Goal: Task Accomplishment & Management: Manage account settings

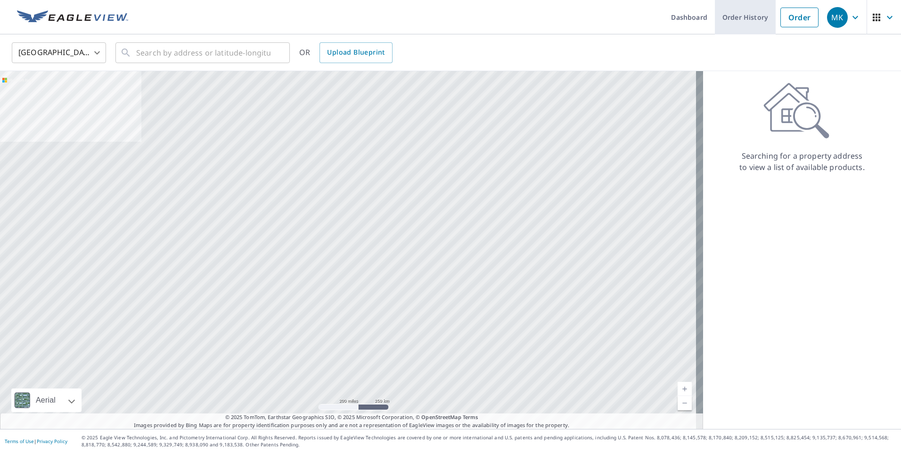
click at [747, 17] on link "Order History" at bounding box center [745, 17] width 61 height 34
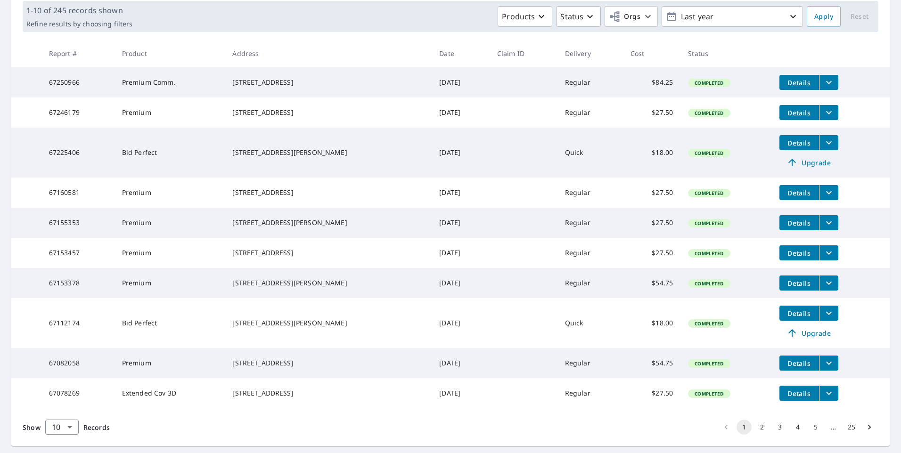
scroll to position [196, 0]
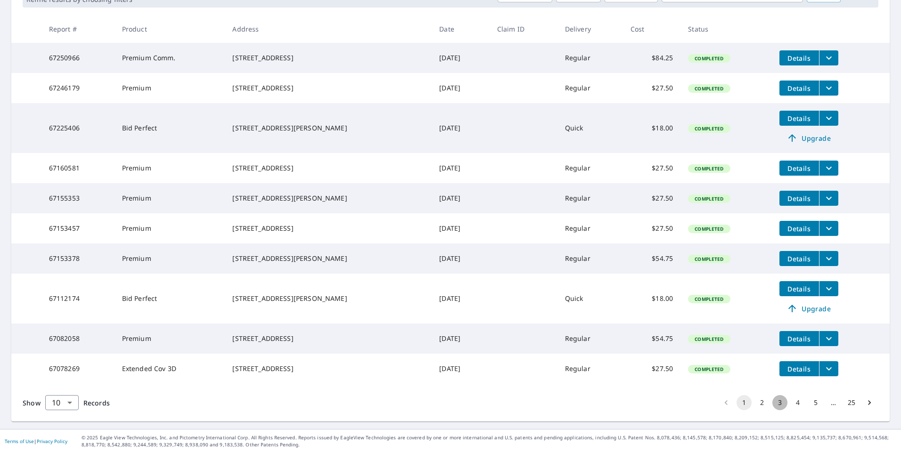
click at [774, 402] on button "3" at bounding box center [779, 402] width 15 height 15
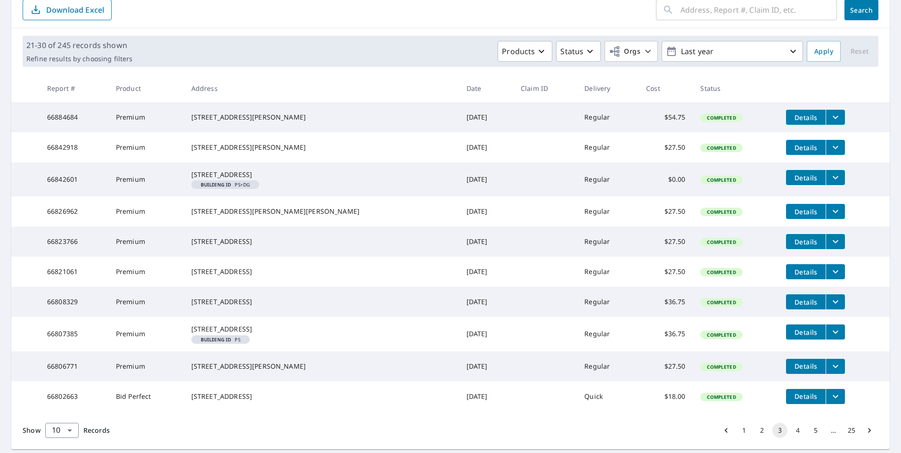
scroll to position [183, 0]
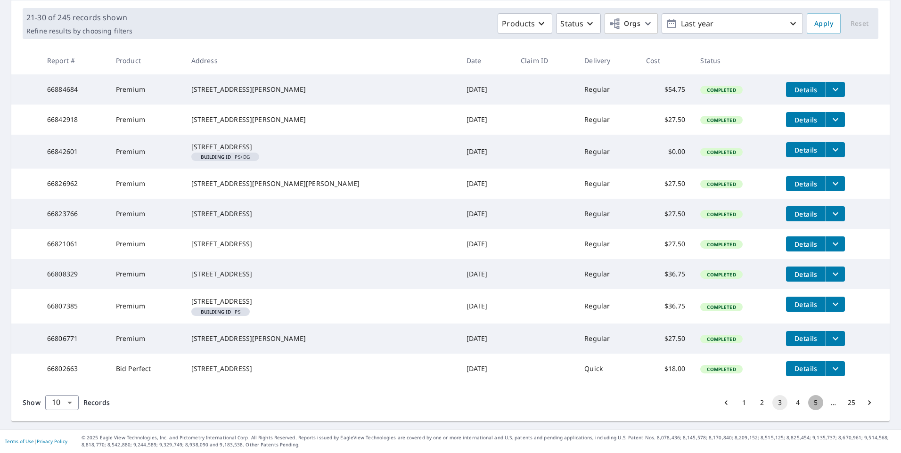
click at [808, 404] on button "5" at bounding box center [815, 402] width 15 height 15
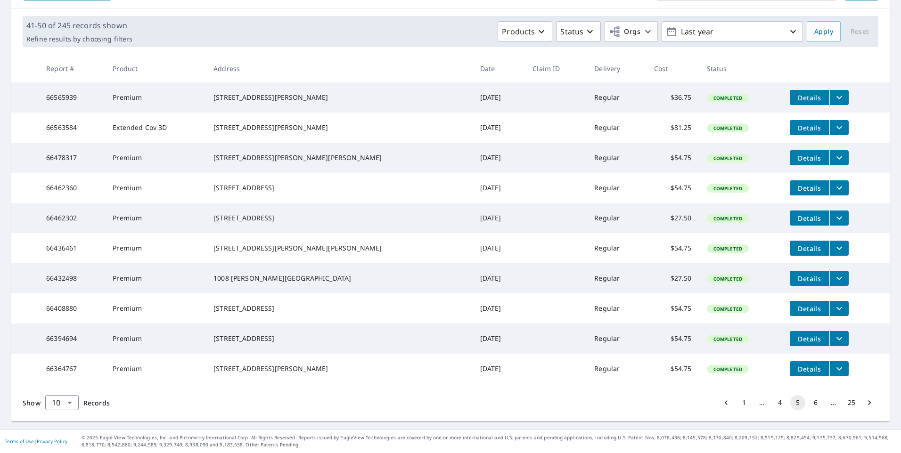
scroll to position [164, 0]
click at [808, 403] on button "6" at bounding box center [815, 402] width 15 height 15
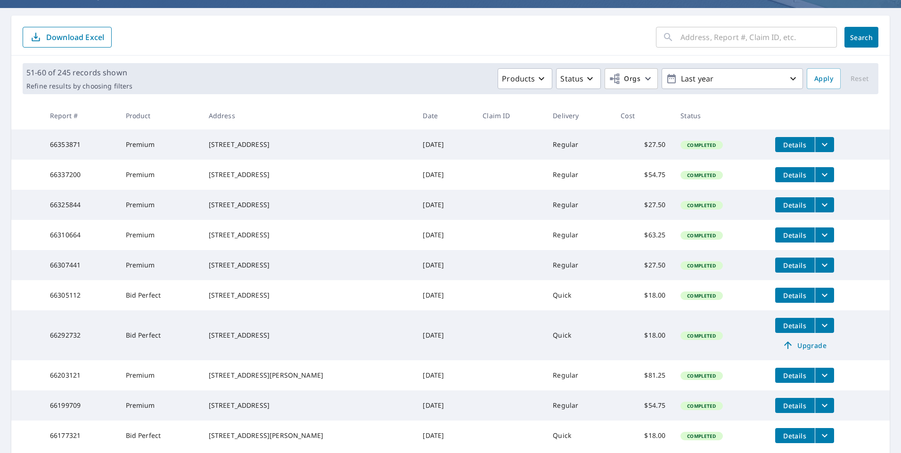
scroll to position [180, 0]
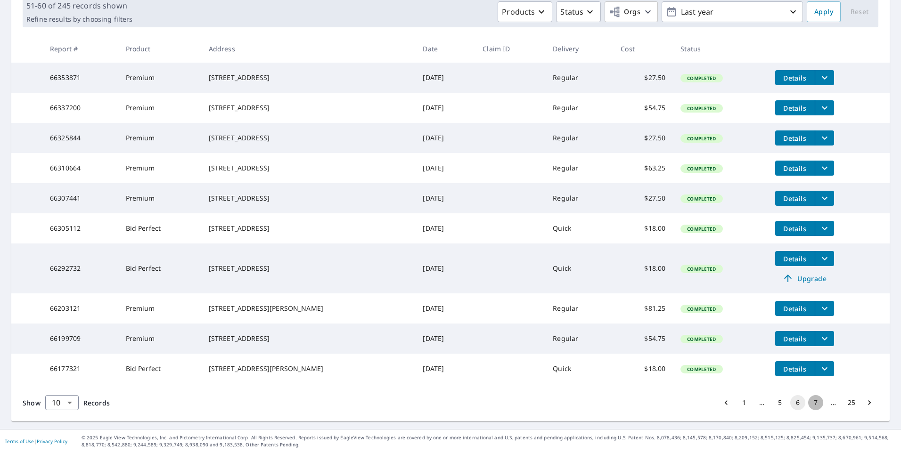
click at [808, 403] on button "7" at bounding box center [815, 402] width 15 height 15
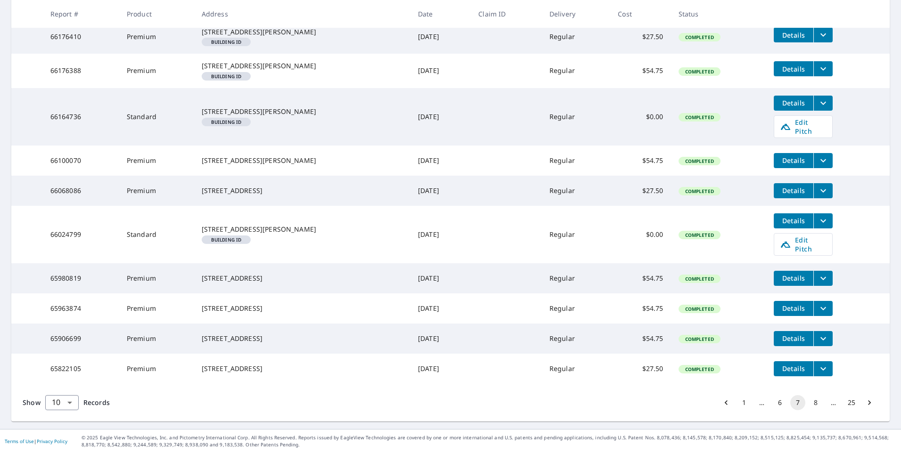
scroll to position [217, 0]
click at [810, 406] on button "8" at bounding box center [815, 402] width 15 height 15
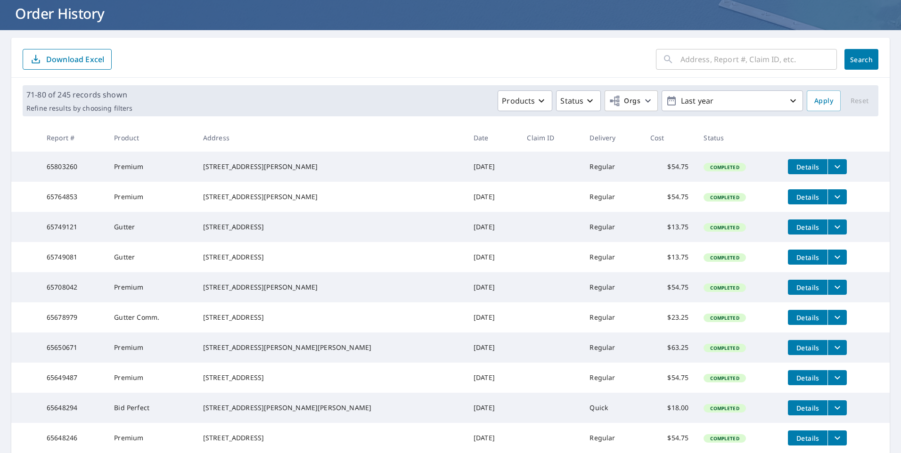
scroll to position [164, 0]
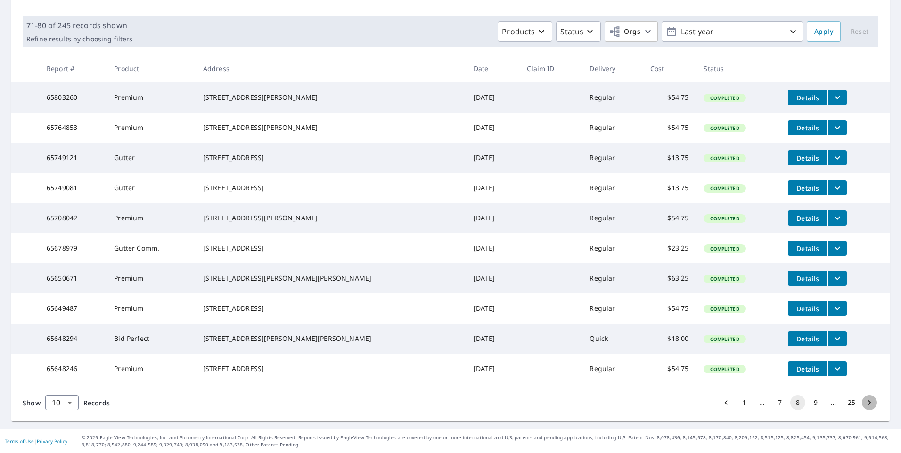
click at [868, 404] on icon "Go to next page" at bounding box center [869, 403] width 3 height 5
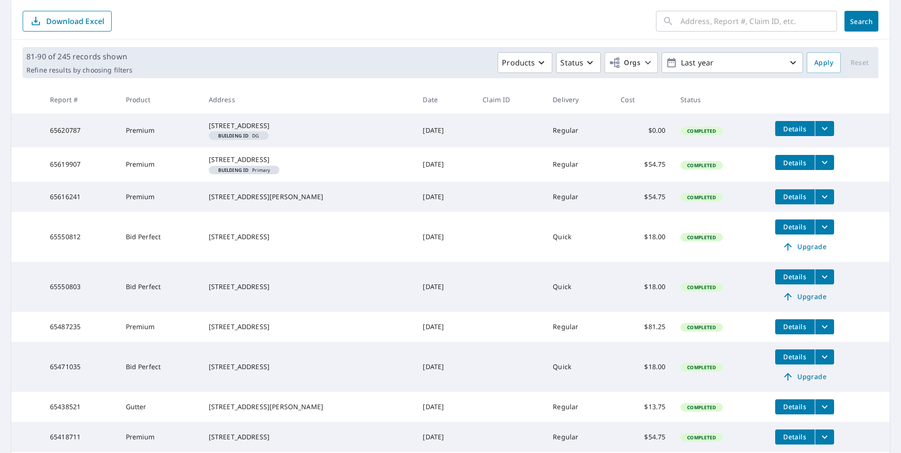
scroll to position [231, 0]
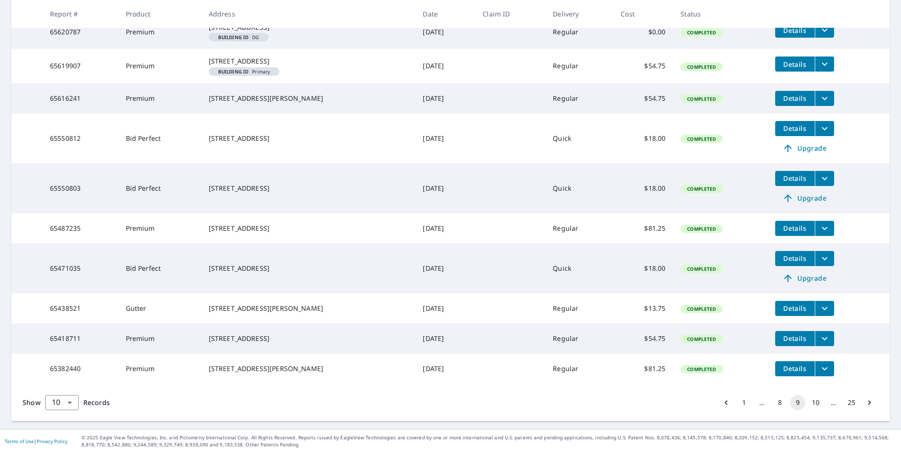
click at [848, 407] on button "25" at bounding box center [851, 402] width 15 height 15
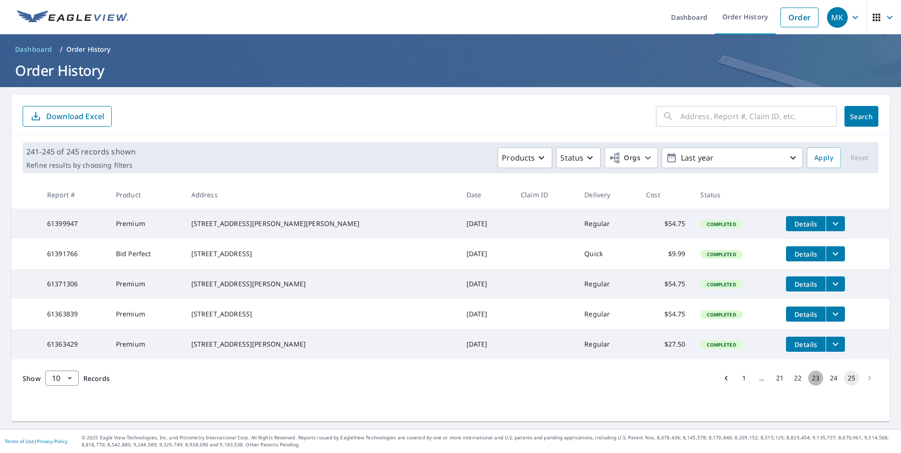
click at [808, 386] on button "23" at bounding box center [815, 378] width 15 height 15
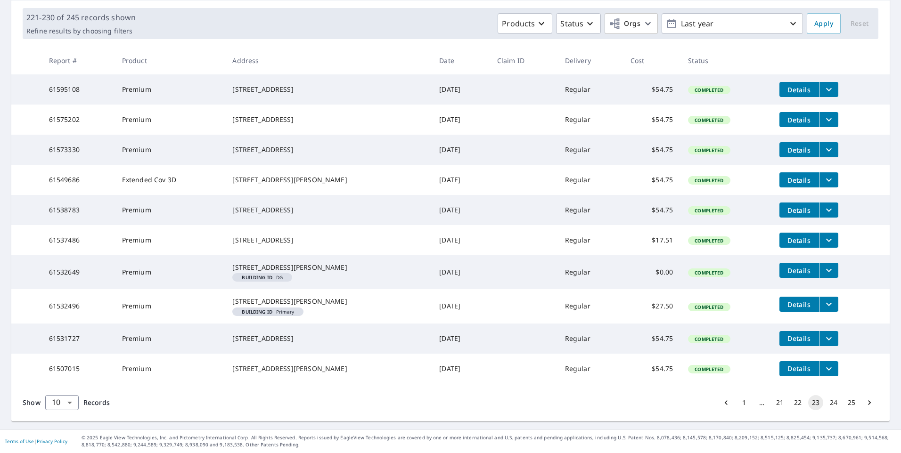
scroll to position [183, 0]
click at [775, 404] on button "21" at bounding box center [779, 402] width 15 height 15
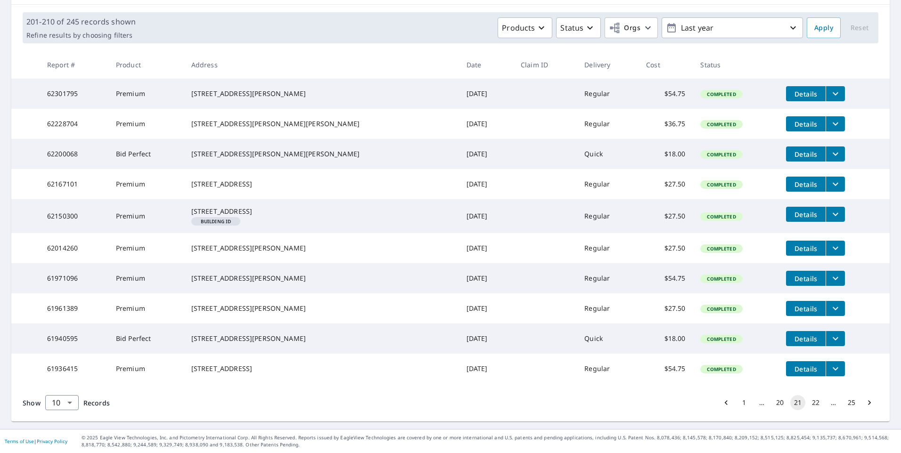
scroll to position [174, 0]
click at [772, 408] on button "20" at bounding box center [779, 402] width 15 height 15
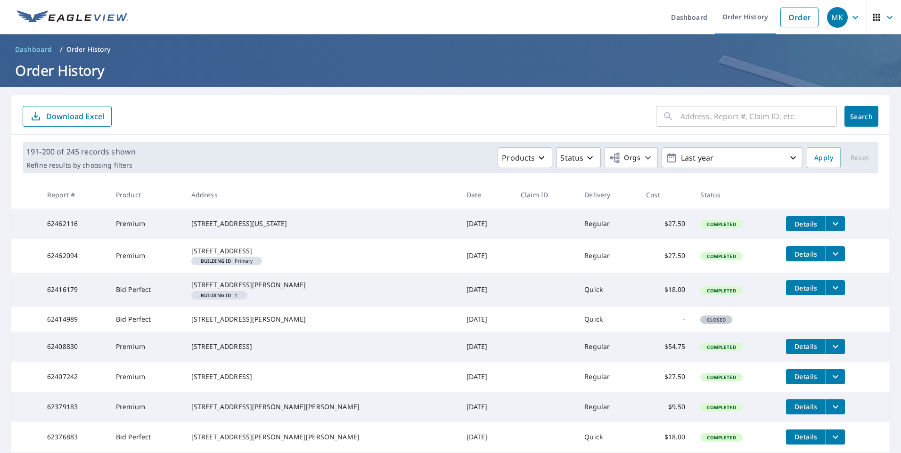
scroll to position [183, 0]
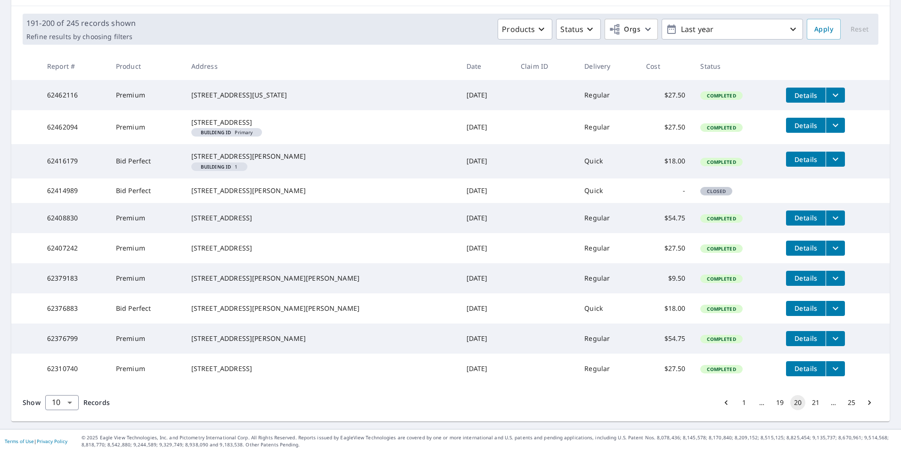
click at [772, 401] on button "19" at bounding box center [779, 402] width 15 height 15
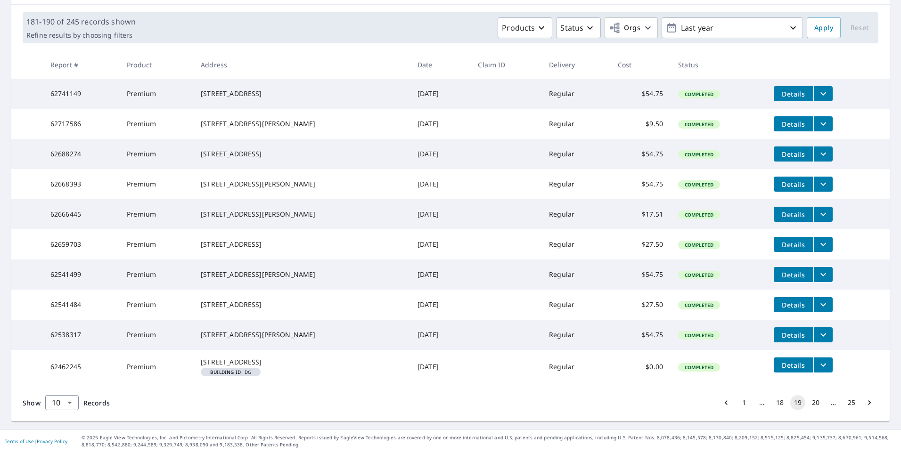
scroll to position [174, 0]
click at [722, 402] on icon "Go to previous page" at bounding box center [726, 402] width 9 height 9
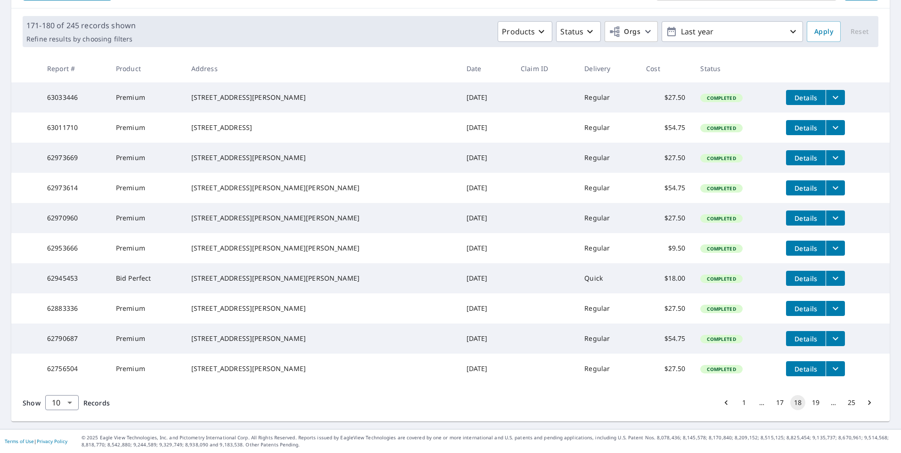
scroll to position [164, 0]
click at [722, 404] on icon "Go to previous page" at bounding box center [726, 402] width 9 height 9
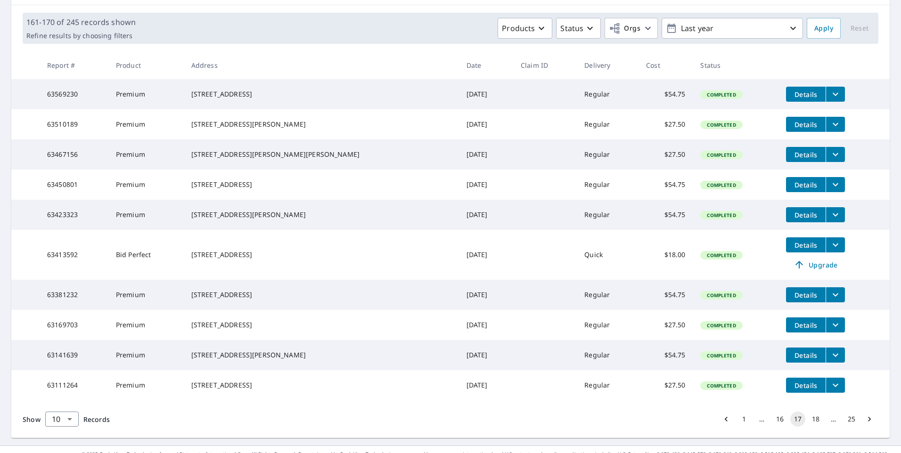
scroll to position [180, 0]
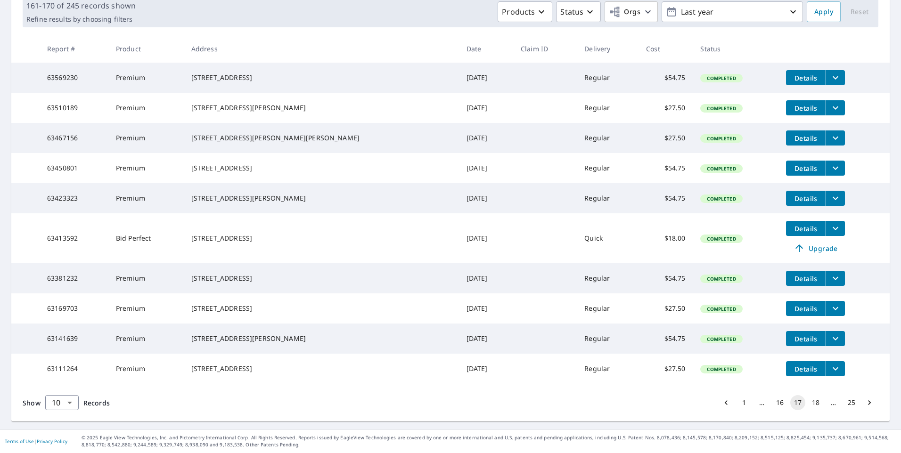
click at [830, 333] on icon "filesDropdownBtn-63141639" at bounding box center [835, 338] width 11 height 11
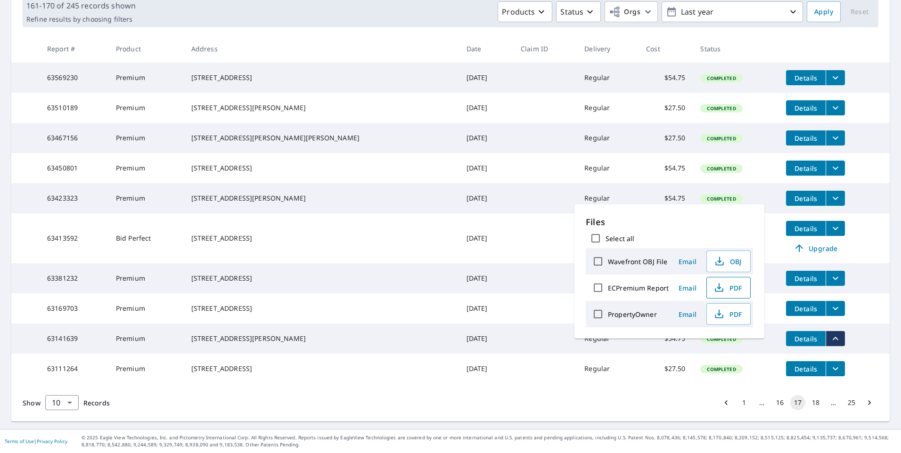
click at [739, 287] on span "PDF" at bounding box center [728, 287] width 30 height 11
